Goal: Check status

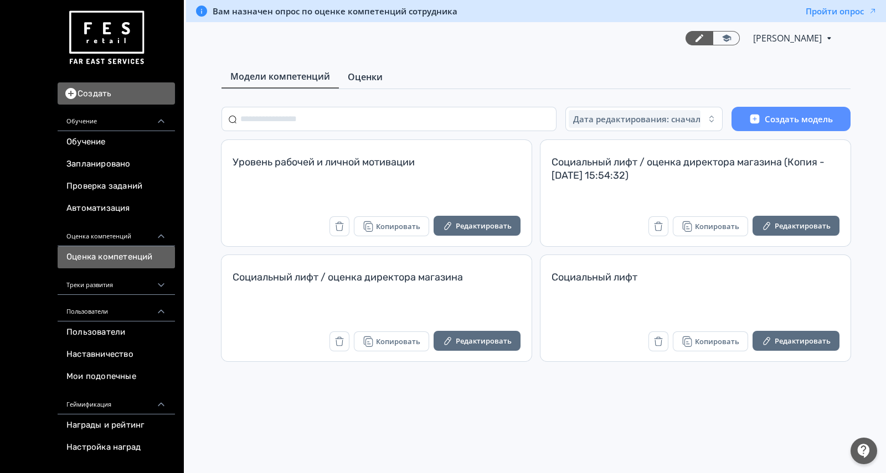
click at [364, 69] on link "Оценки" at bounding box center [365, 77] width 53 height 22
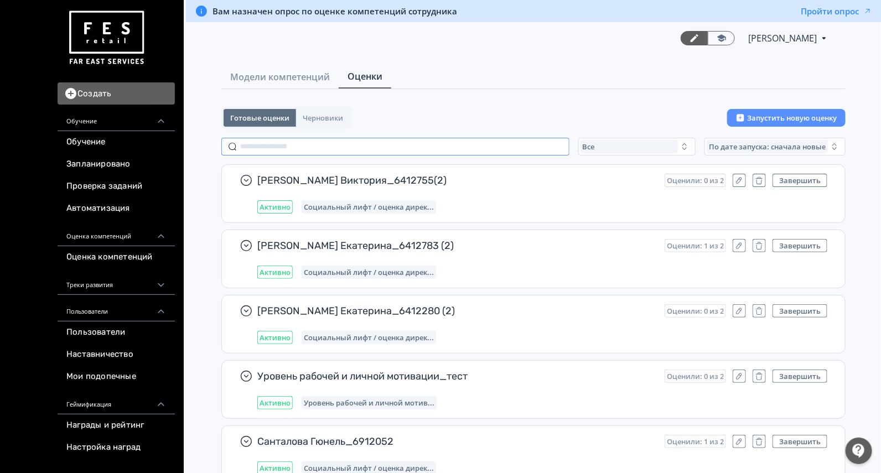
click at [285, 149] on input "text" at bounding box center [395, 147] width 348 height 18
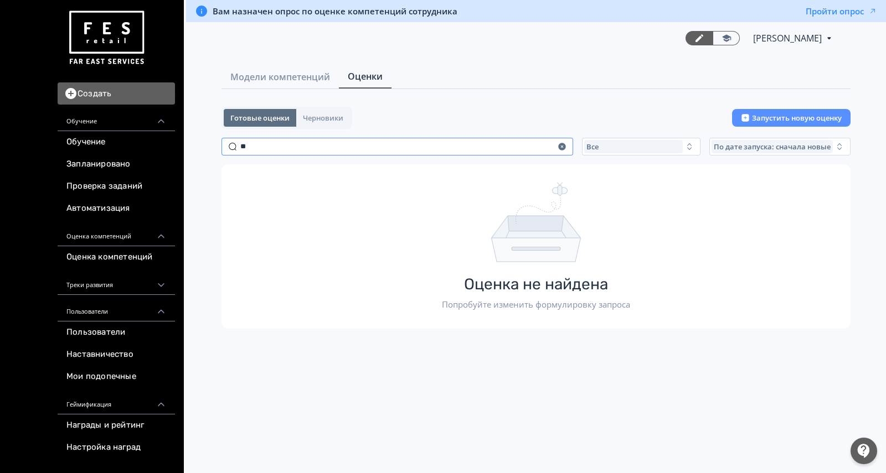
type input "*"
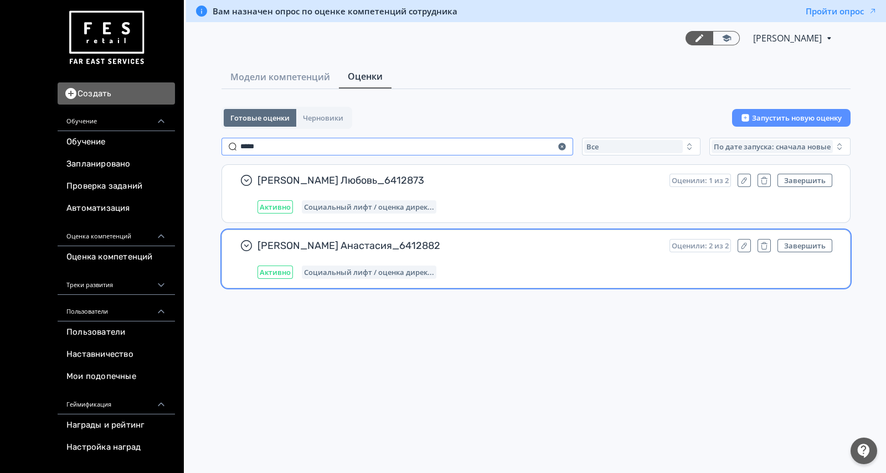
type input "*****"
click at [569, 270] on div "Активно Социальный лифт / оценка дирек..." at bounding box center [544, 272] width 575 height 13
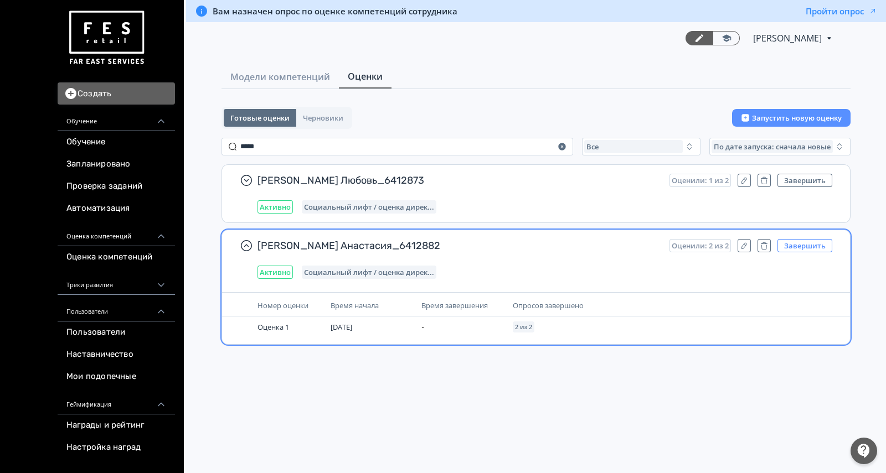
click at [805, 241] on button "Завершить" at bounding box center [804, 245] width 55 height 13
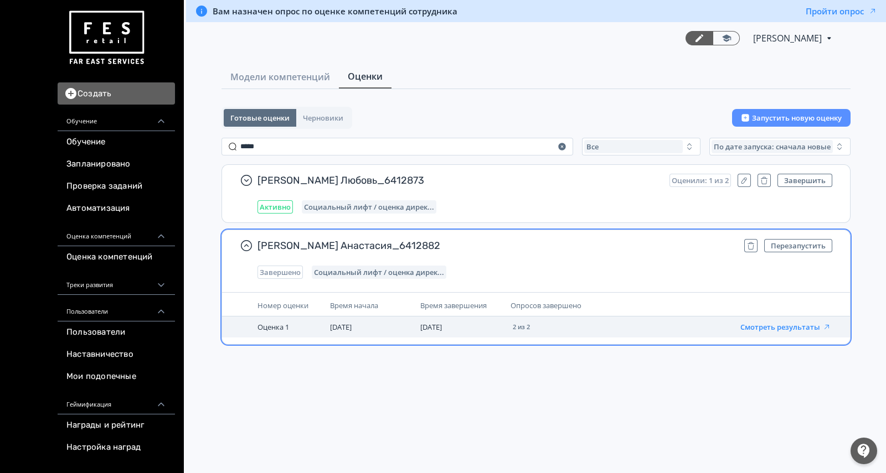
click at [779, 324] on button "Смотреть результаты" at bounding box center [785, 327] width 91 height 9
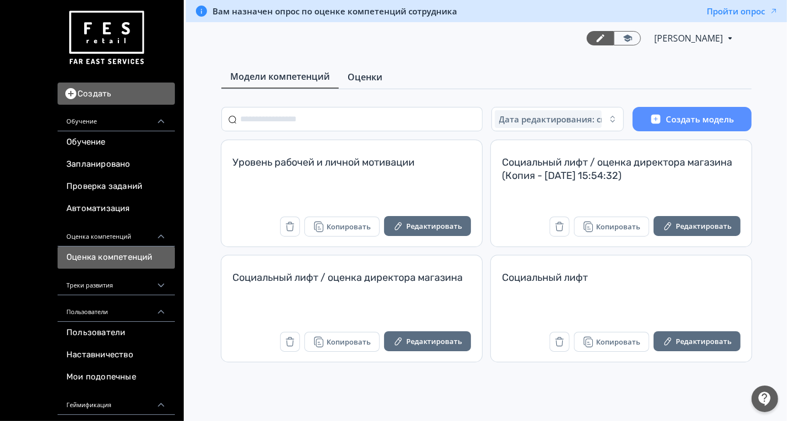
click at [376, 84] on link "Оценки" at bounding box center [365, 77] width 53 height 22
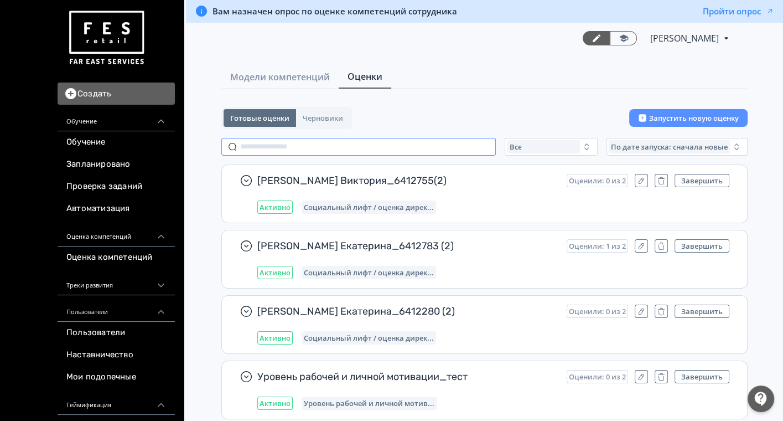
click at [332, 146] on input "text" at bounding box center [358, 147] width 275 height 18
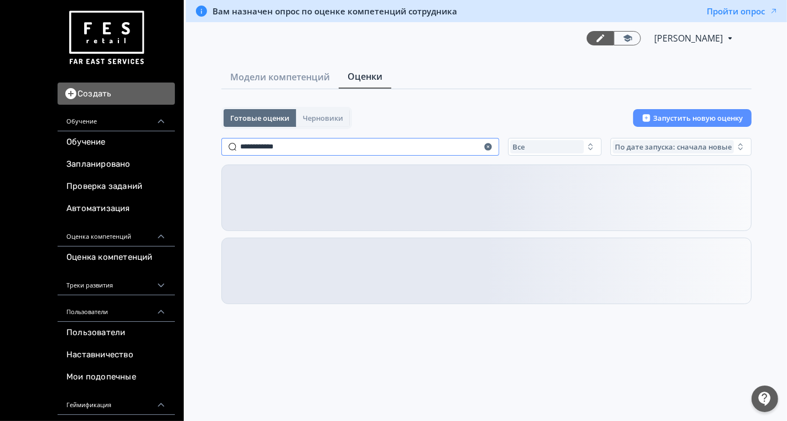
type input "**********"
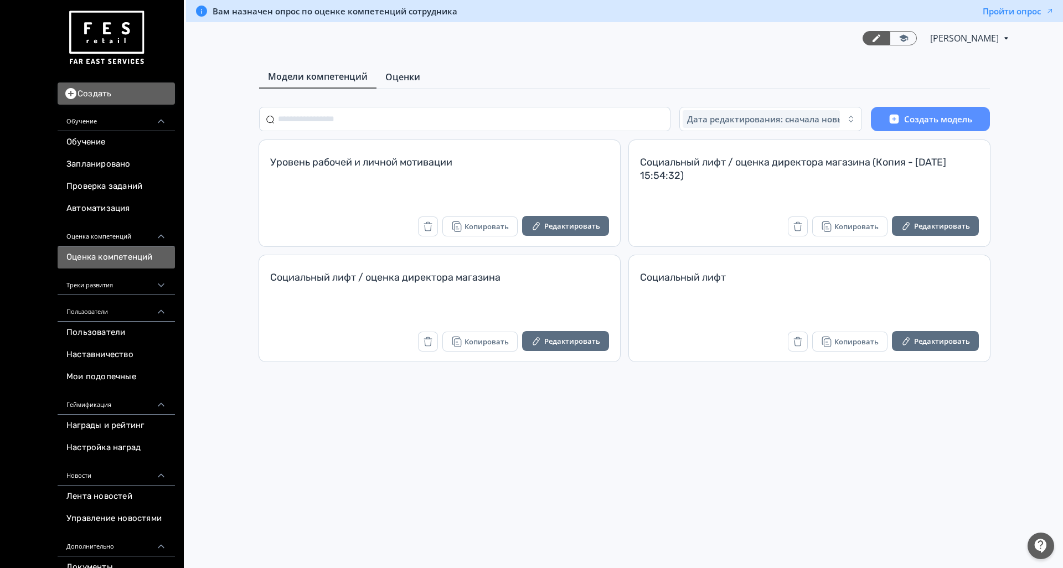
click at [405, 82] on span "Оценки" at bounding box center [402, 76] width 35 height 13
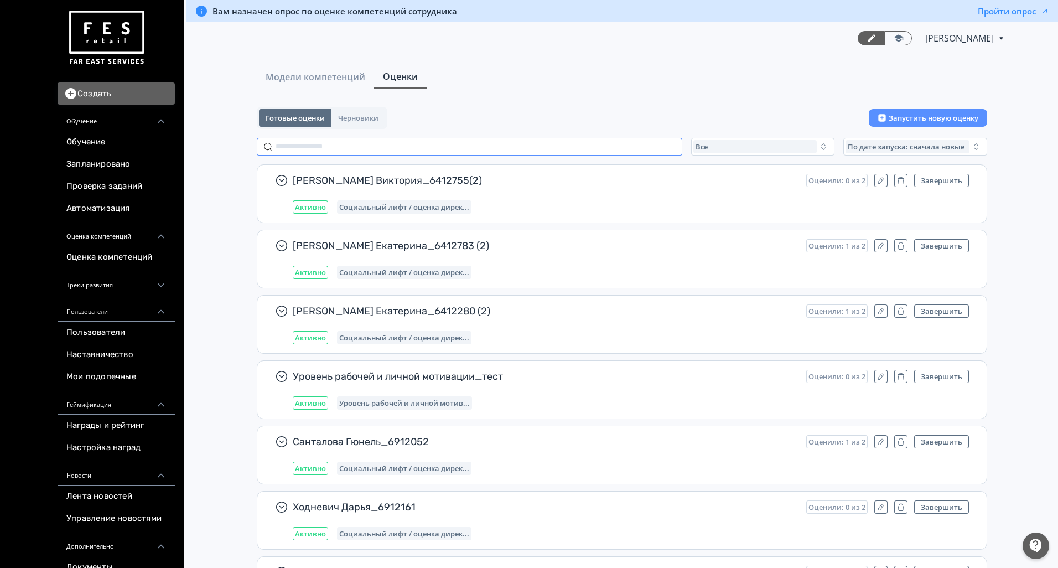
click at [407, 152] on input "text" at bounding box center [470, 147] width 426 height 18
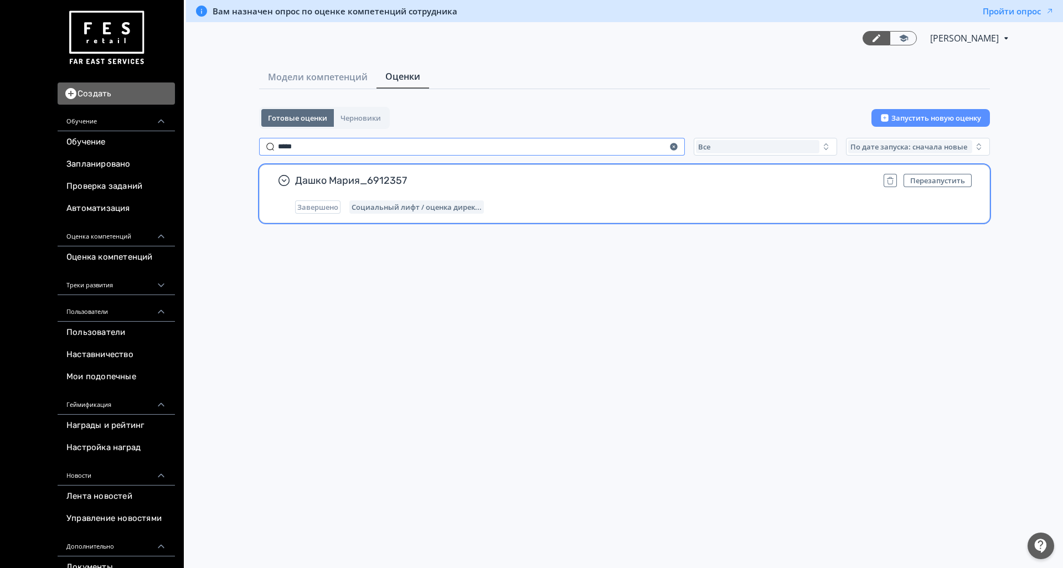
type input "*****"
click at [680, 187] on div "Дашко Мария_6912357 Перезапустить Завершено Социальный лифт / оценка дирек..." at bounding box center [633, 194] width 676 height 40
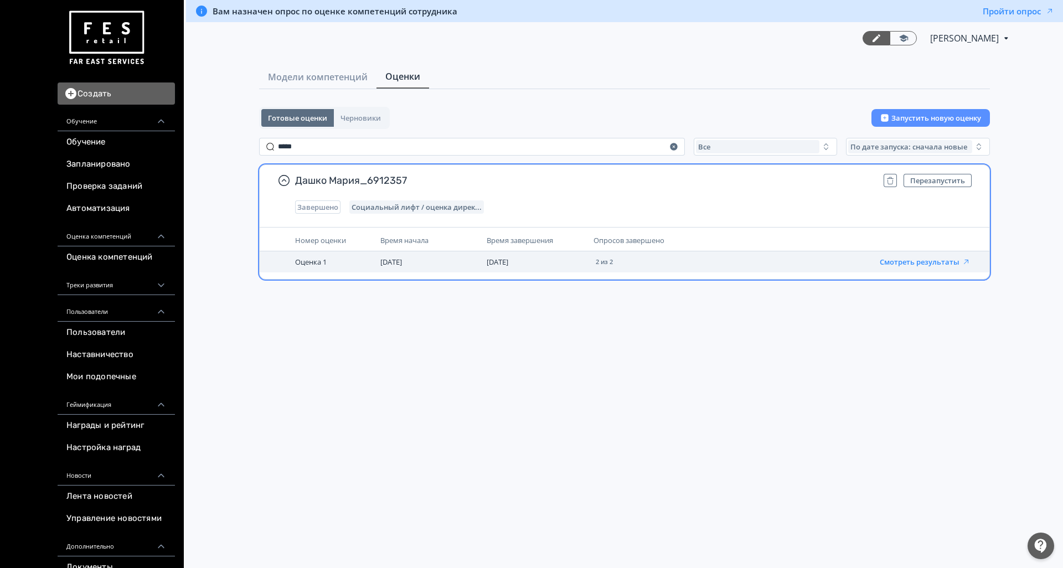
click at [935, 262] on button "Смотреть результаты" at bounding box center [924, 261] width 91 height 9
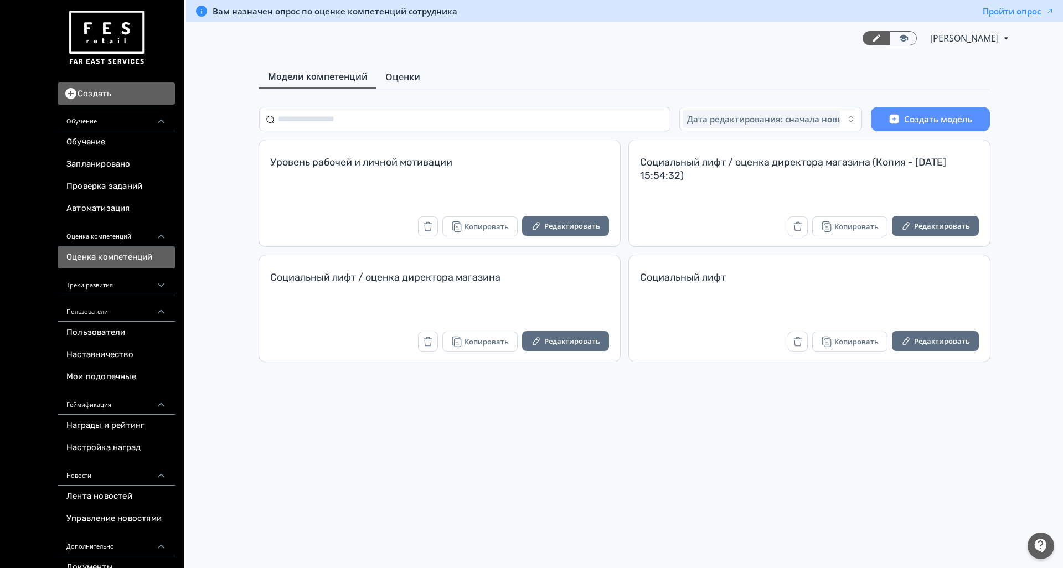
click at [407, 75] on span "Оценки" at bounding box center [402, 76] width 35 height 13
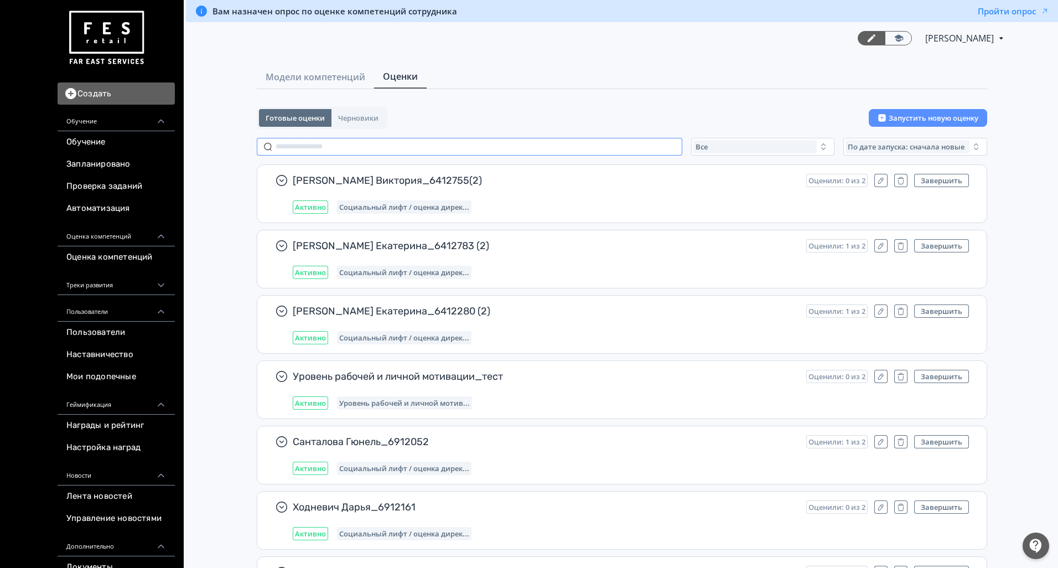
click at [353, 146] on input "text" at bounding box center [470, 147] width 426 height 18
click at [287, 147] on input "text" at bounding box center [470, 147] width 426 height 18
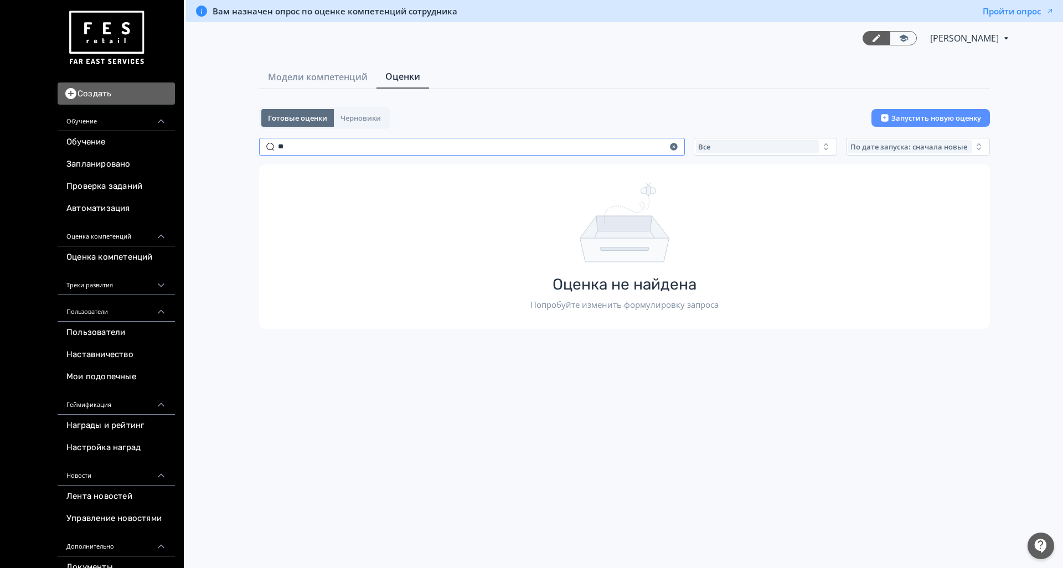
type input "*"
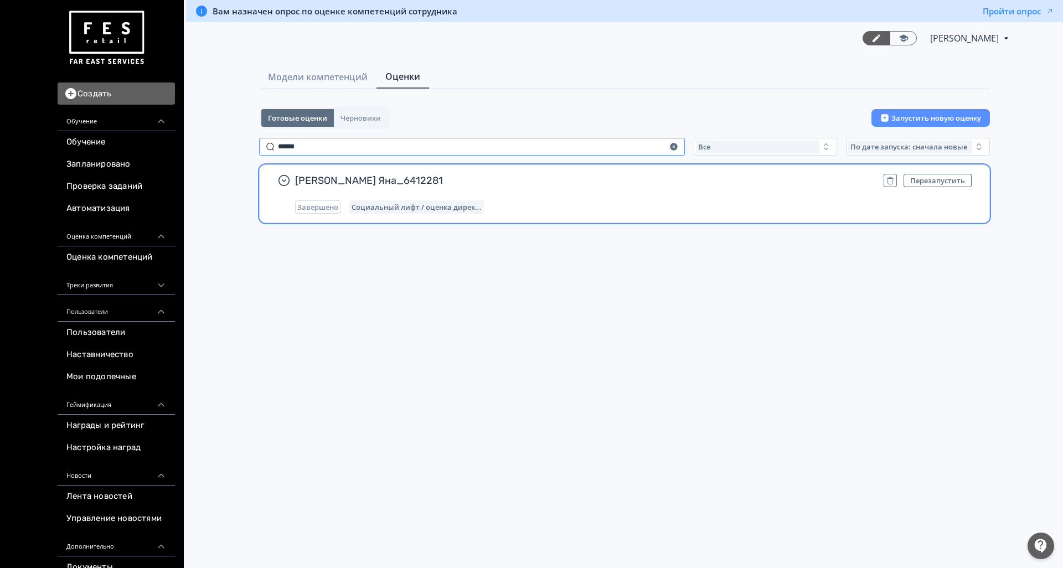
type input "******"
click at [569, 189] on div "[PERSON_NAME] Яна_6412281 Перезапустить Завершено Социальный лифт / оценка дире…" at bounding box center [633, 194] width 676 height 40
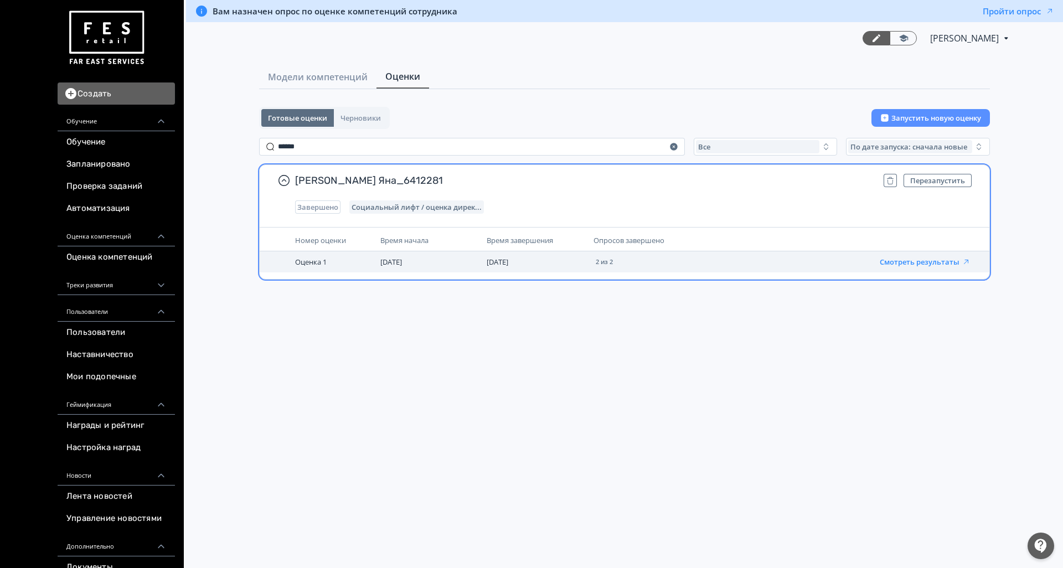
click at [911, 261] on button "Смотреть результаты" at bounding box center [924, 261] width 91 height 9
